Goal: Task Accomplishment & Management: Use online tool/utility

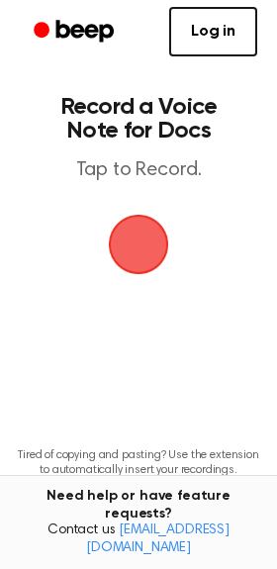
click at [136, 255] on span "button" at bounding box center [138, 244] width 71 height 71
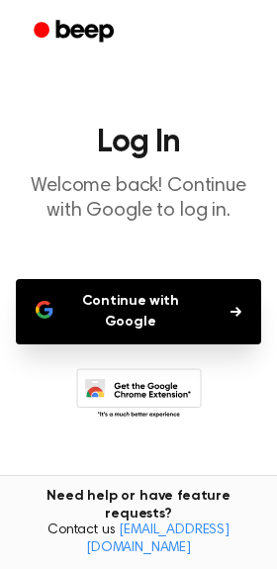
click at [133, 309] on button "Continue with Google" at bounding box center [138, 311] width 245 height 65
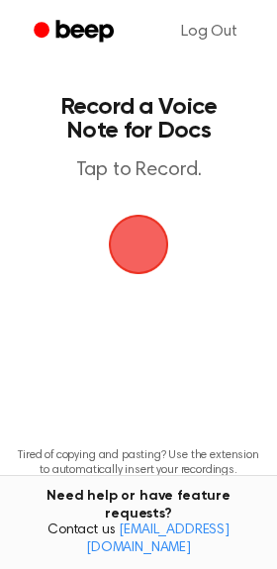
click at [134, 215] on span "button" at bounding box center [139, 245] width 64 height 64
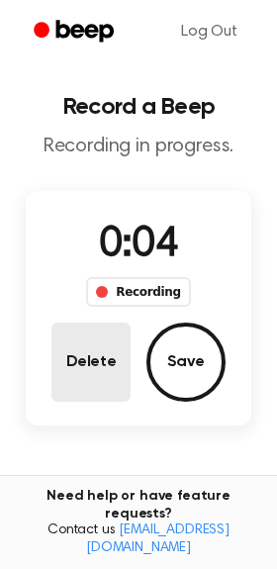
click at [112, 379] on button "Delete" at bounding box center [90, 361] width 79 height 79
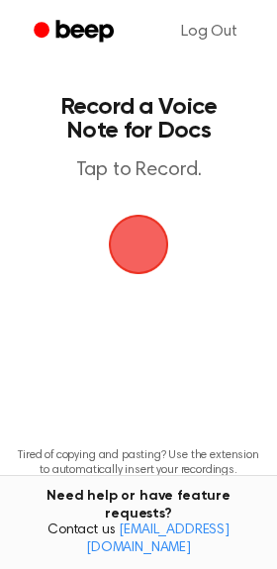
click at [152, 228] on span "button" at bounding box center [138, 244] width 76 height 76
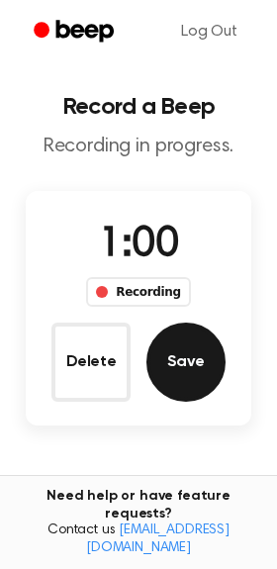
click at [185, 342] on button "Save" at bounding box center [185, 361] width 79 height 79
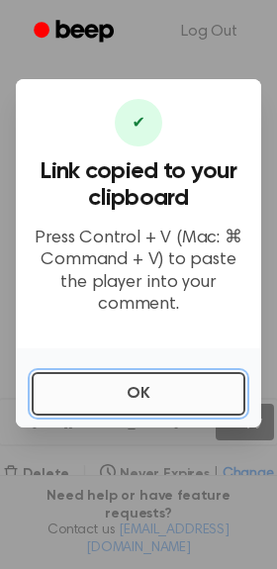
click at [138, 393] on button "OK" at bounding box center [139, 394] width 214 height 44
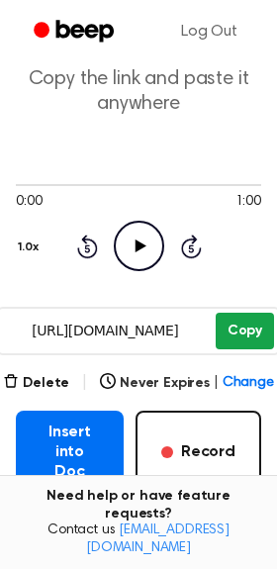
scroll to position [95, 0]
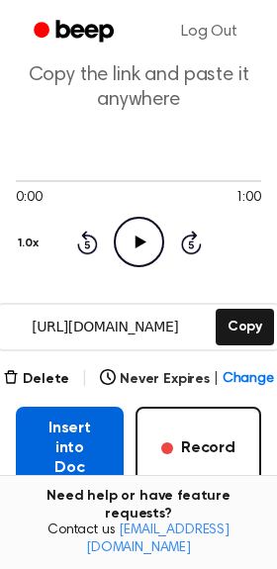
click at [103, 446] on button "Insert into Doc" at bounding box center [70, 448] width 108 height 83
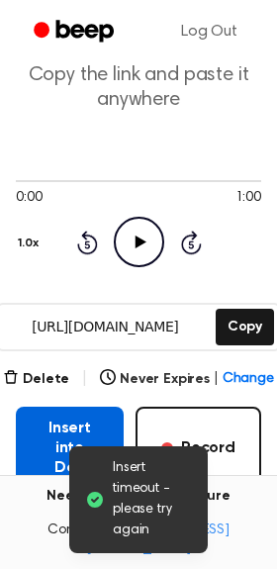
click at [51, 443] on button "Insert into Doc" at bounding box center [70, 448] width 108 height 83
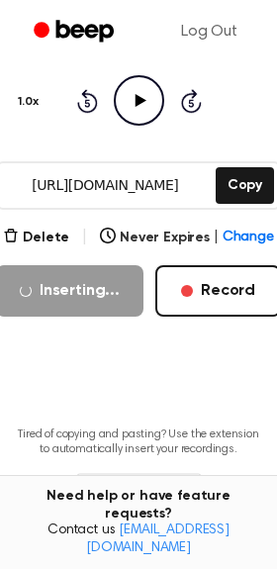
scroll to position [237, 0]
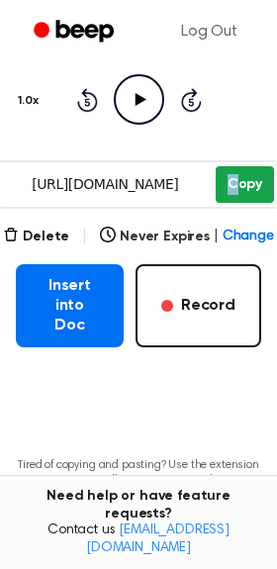
drag, startPoint x: 233, startPoint y: 208, endPoint x: 228, endPoint y: 195, distance: 14.2
click at [228, 195] on div "[URL][DOMAIN_NAME] Copy" at bounding box center [138, 184] width 283 height 48
click at [228, 195] on button "Copy" at bounding box center [245, 184] width 58 height 37
